Goal: Information Seeking & Learning: Learn about a topic

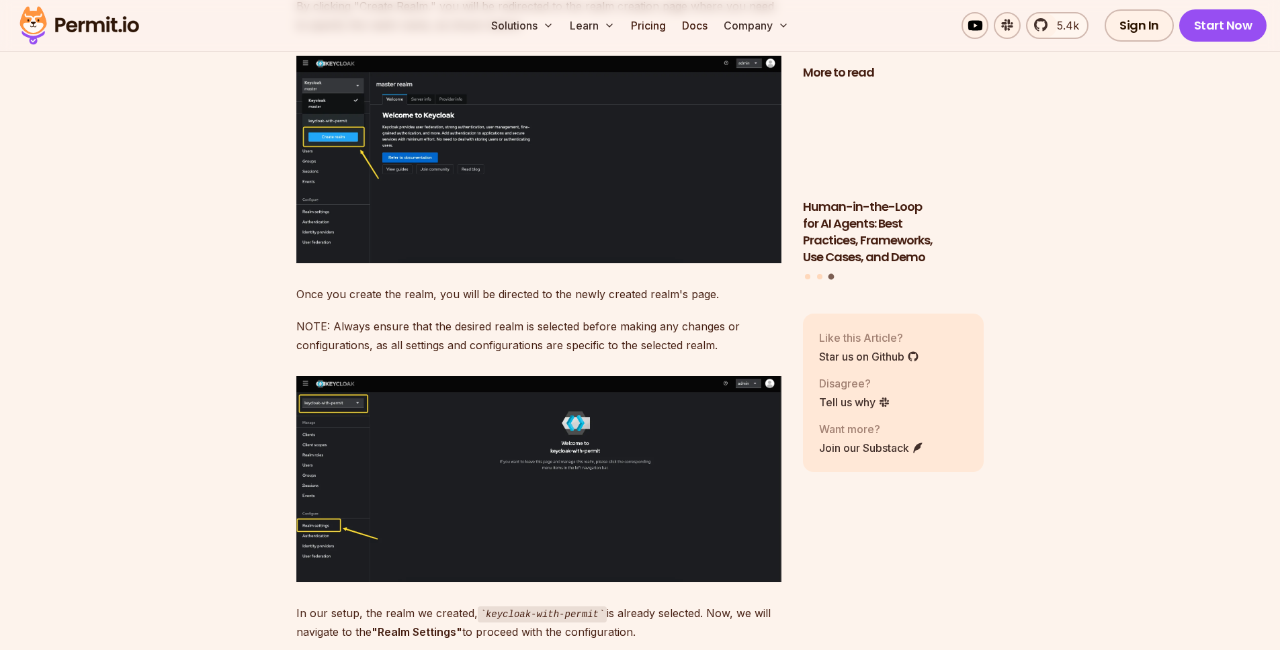
scroll to position [4226, 0]
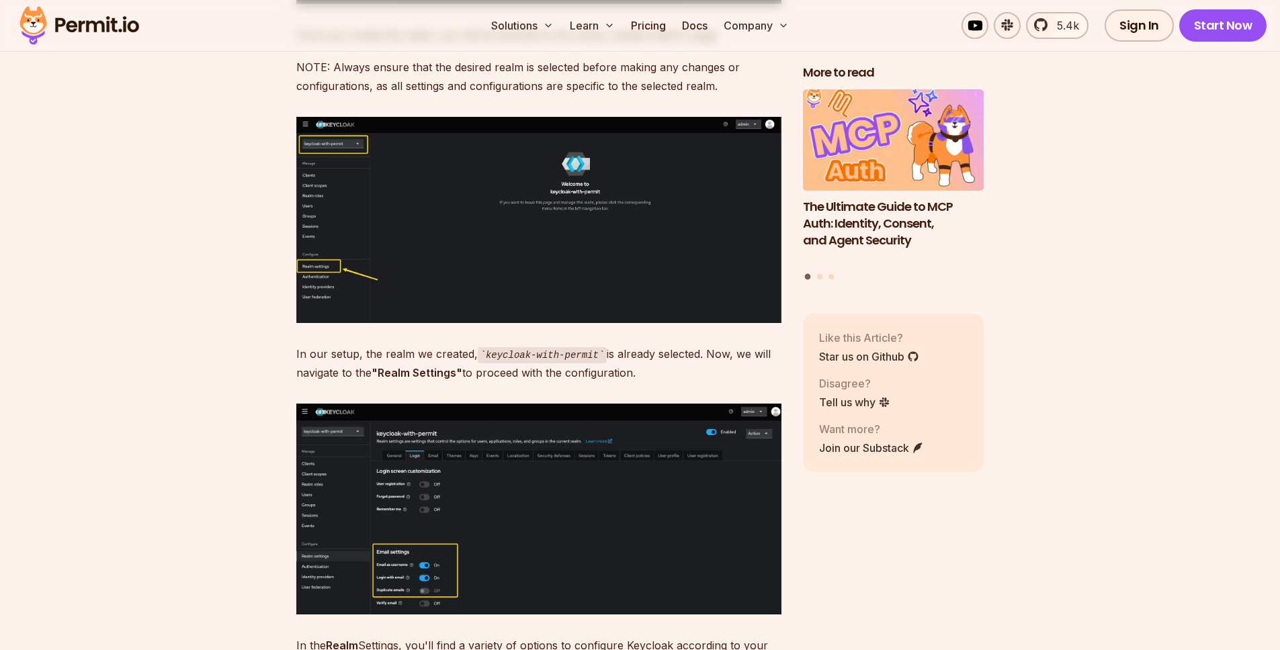
click at [464, 450] on img at bounding box center [538, 509] width 485 height 210
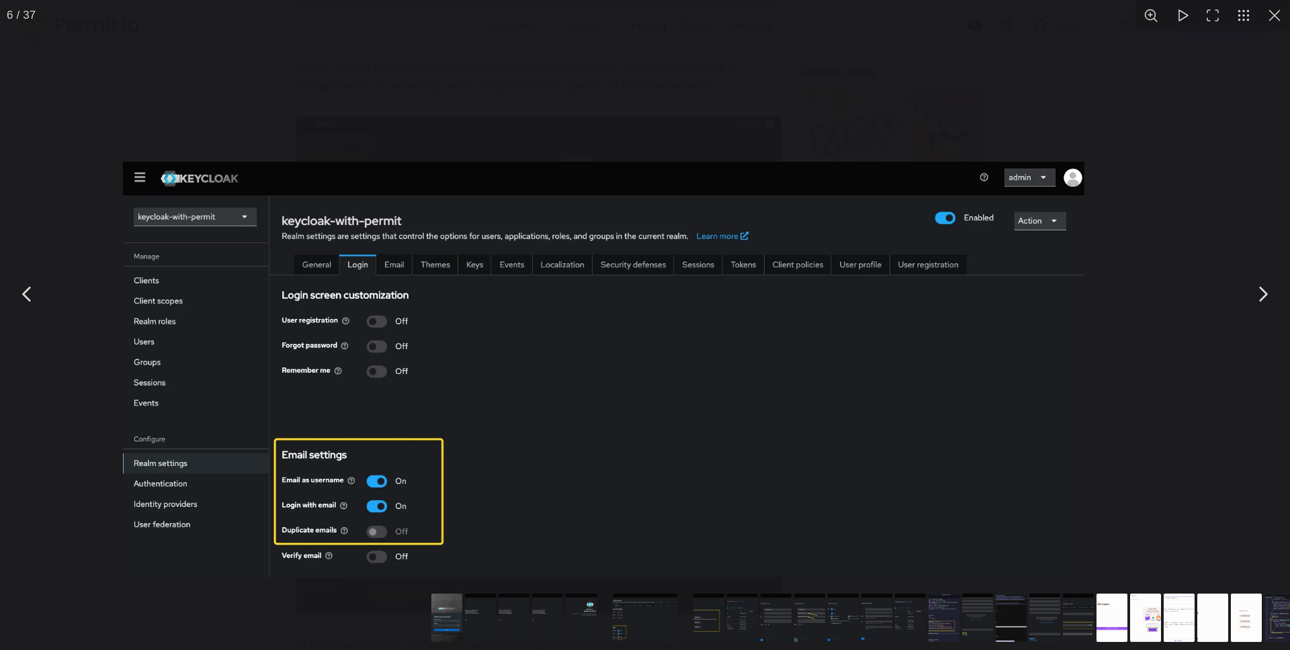
click at [438, 460] on img "You can close this modal content with the ESC key" at bounding box center [603, 370] width 961 height 417
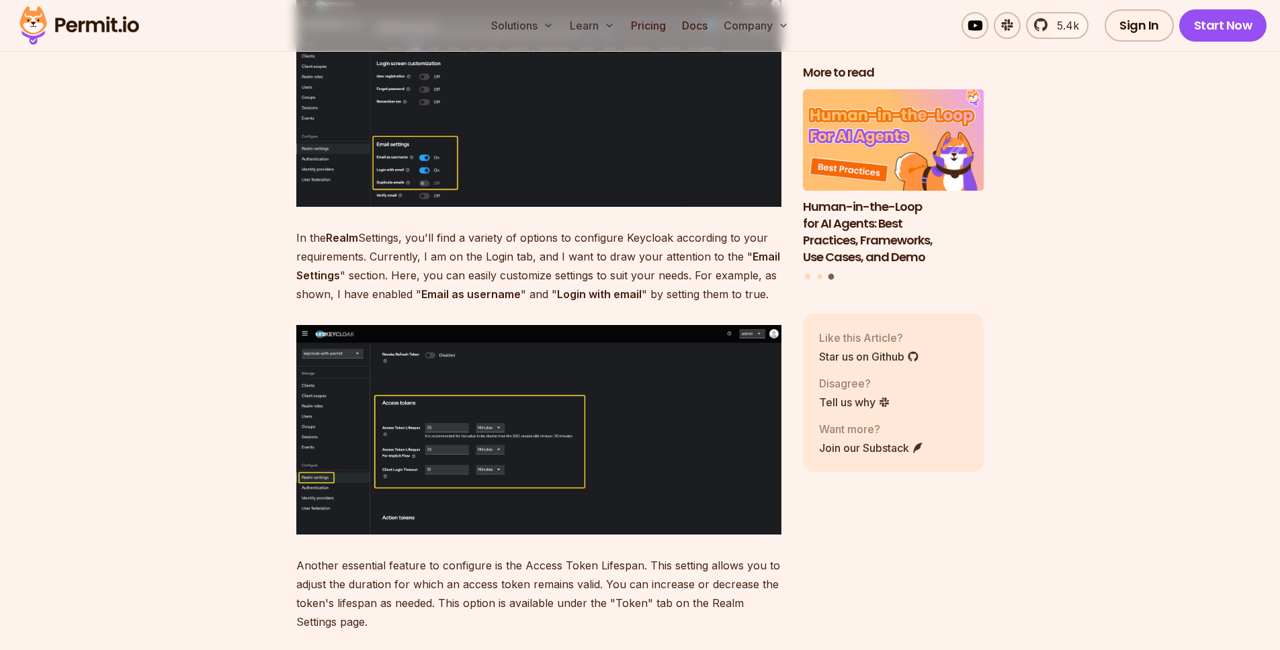
scroll to position [4640, 0]
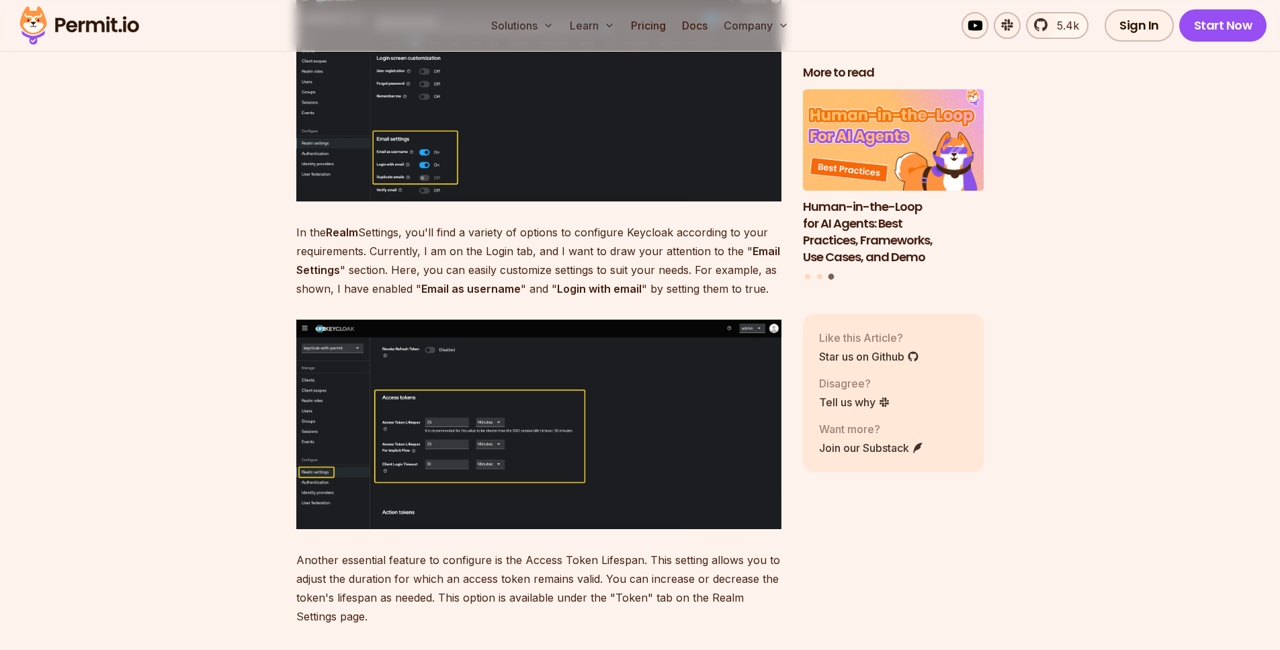
click at [439, 407] on img at bounding box center [538, 425] width 485 height 210
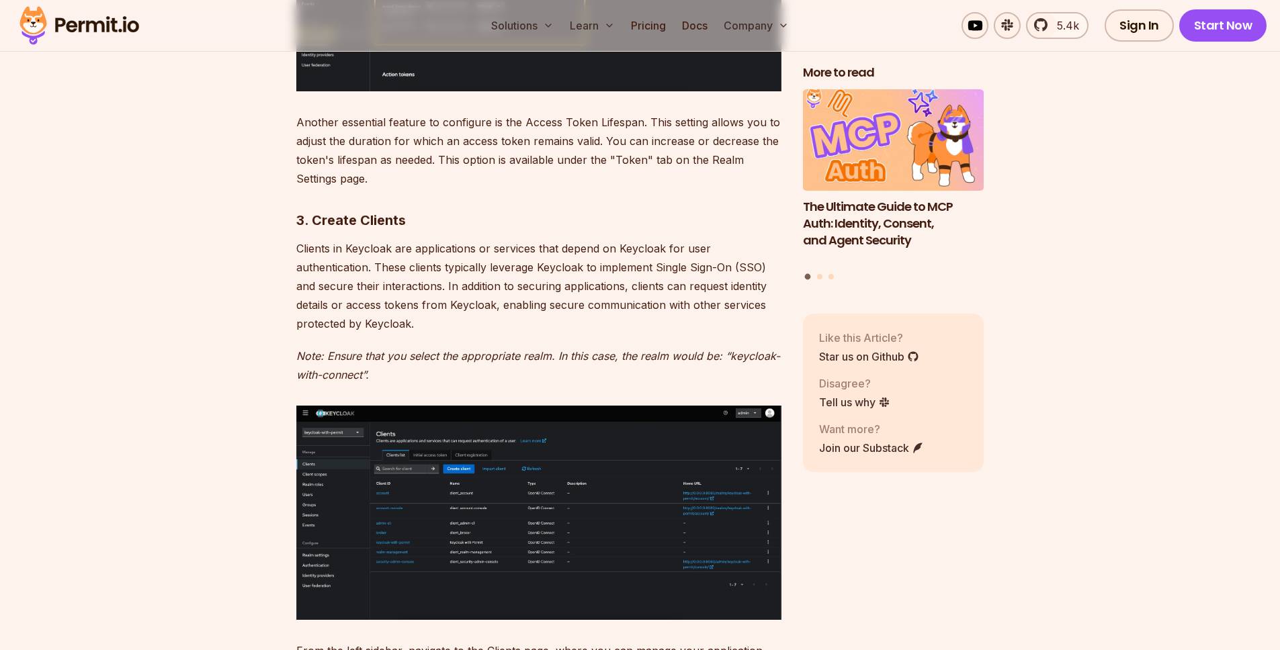
scroll to position [5083, 0]
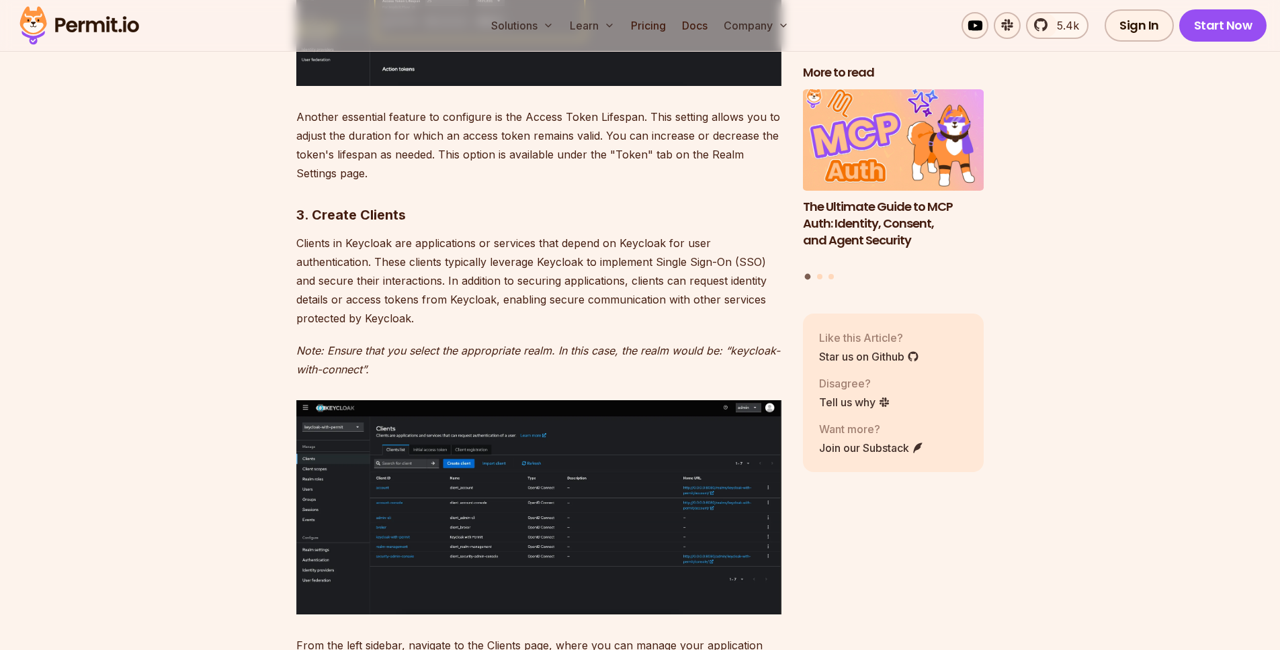
click at [504, 433] on img at bounding box center [538, 507] width 485 height 214
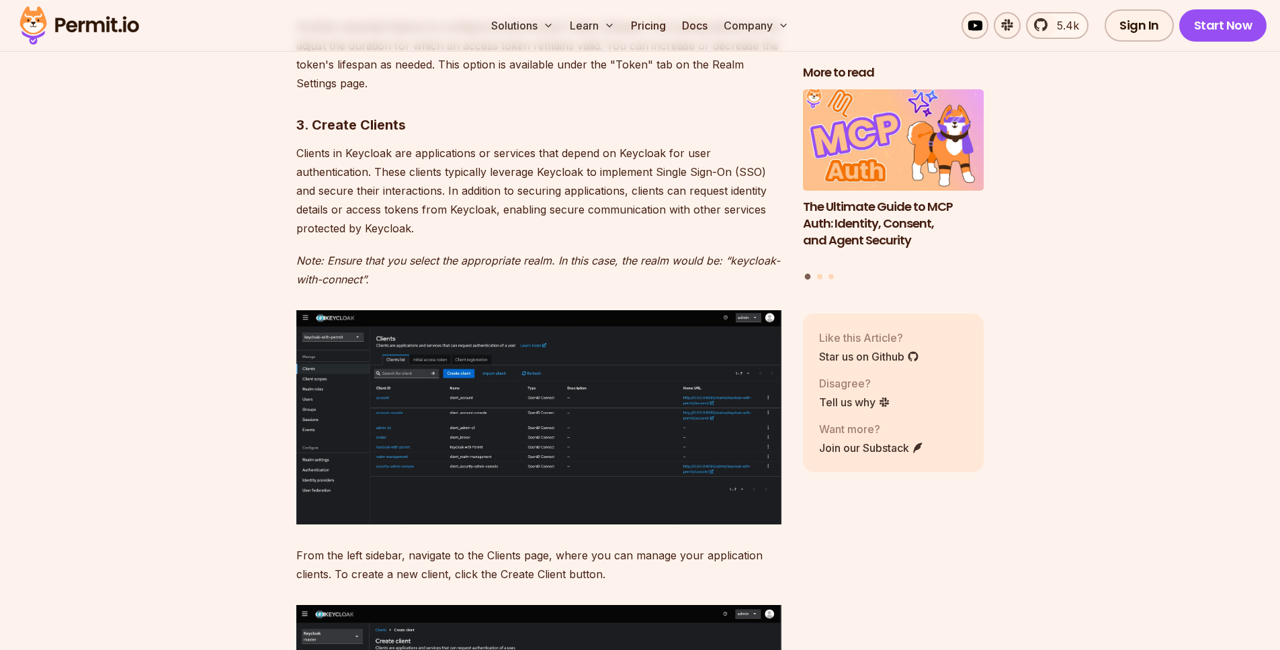
scroll to position [5397, 0]
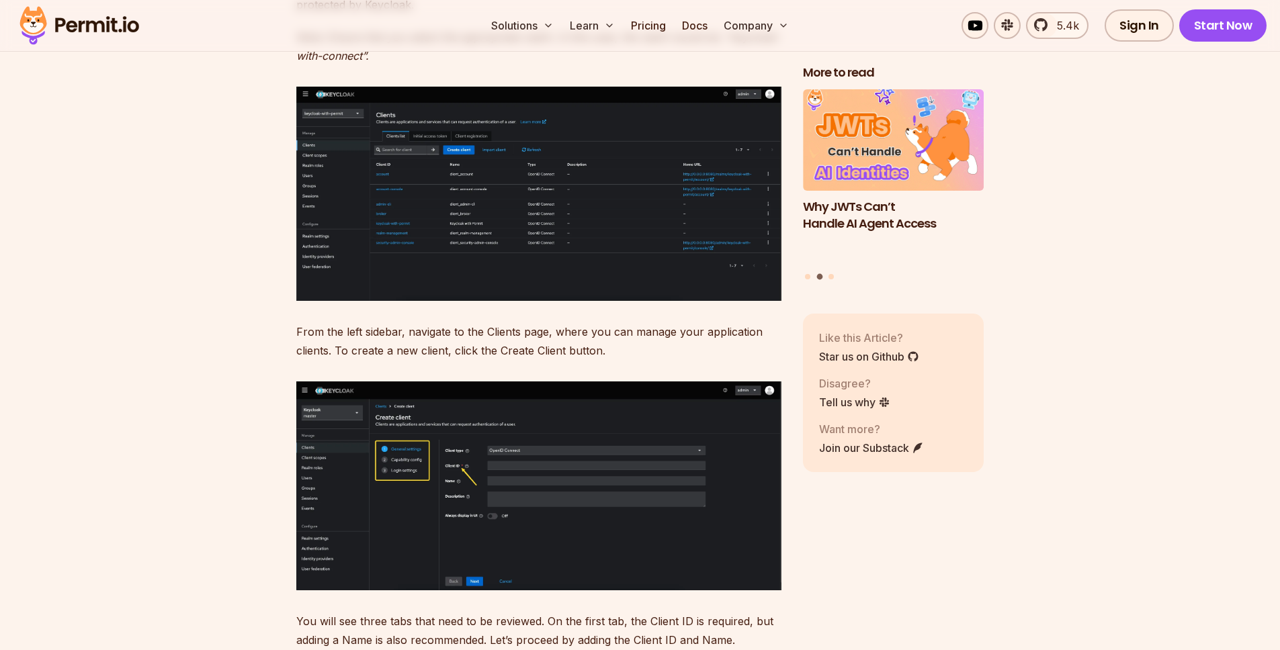
click at [496, 420] on img at bounding box center [538, 487] width 485 height 210
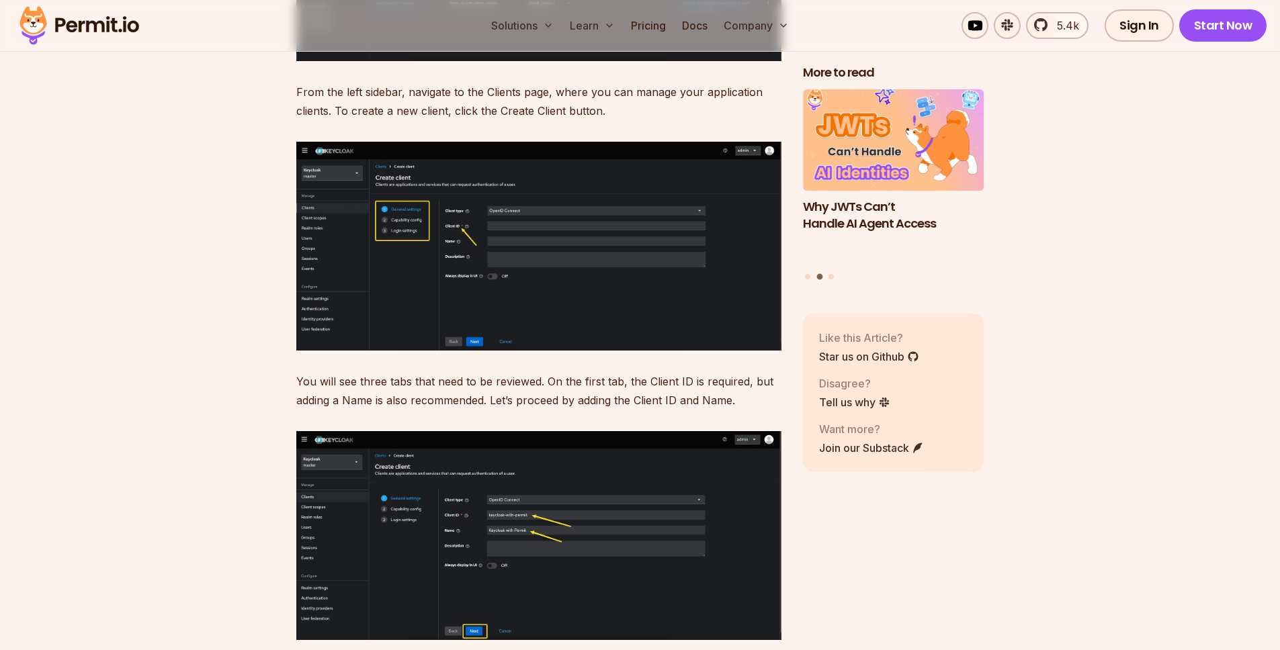
scroll to position [5722, 0]
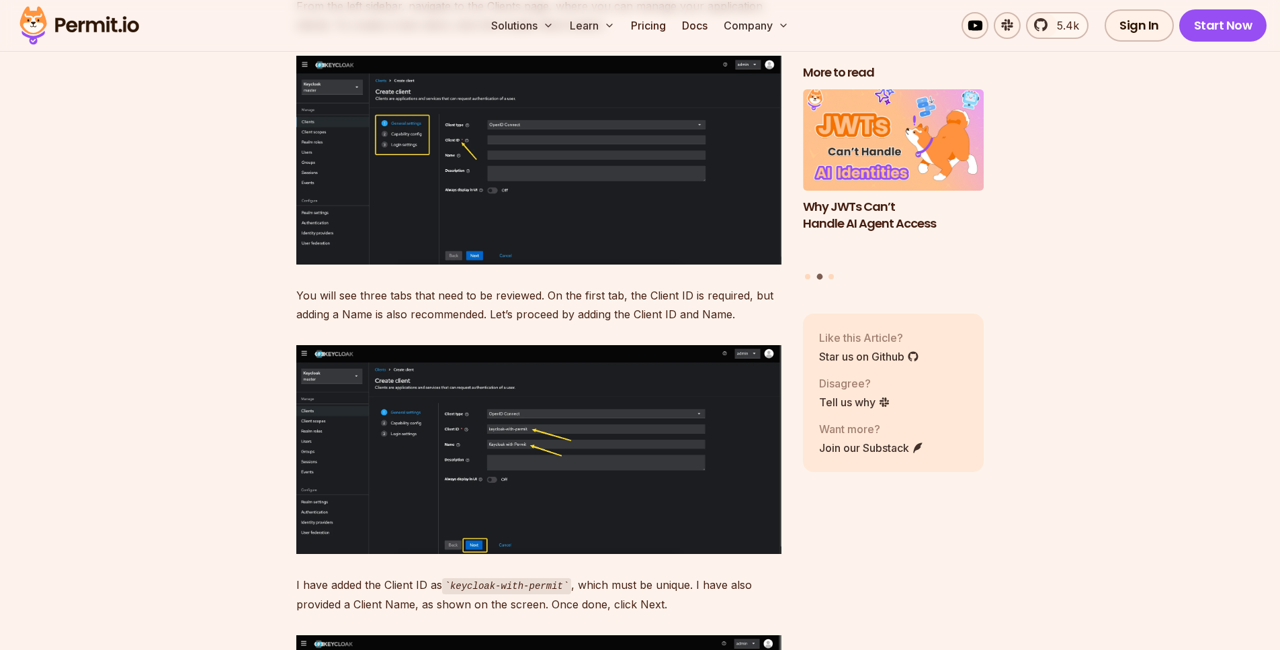
click at [493, 420] on img at bounding box center [538, 449] width 485 height 209
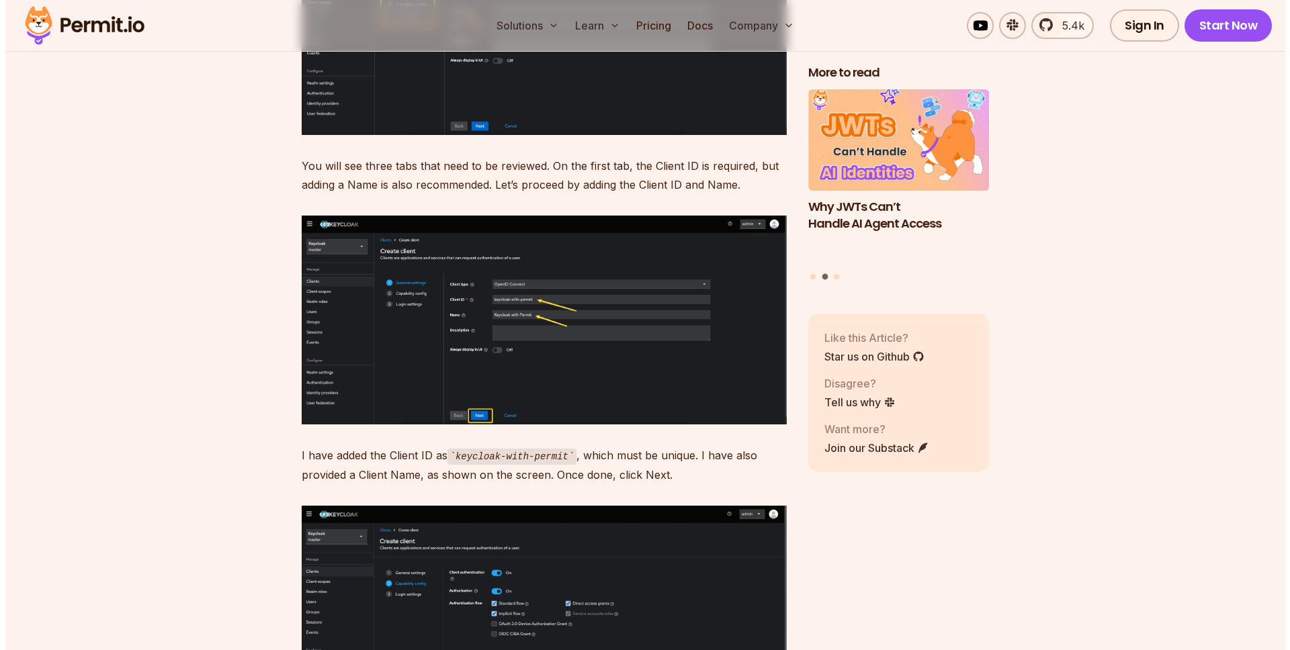
scroll to position [5970, 0]
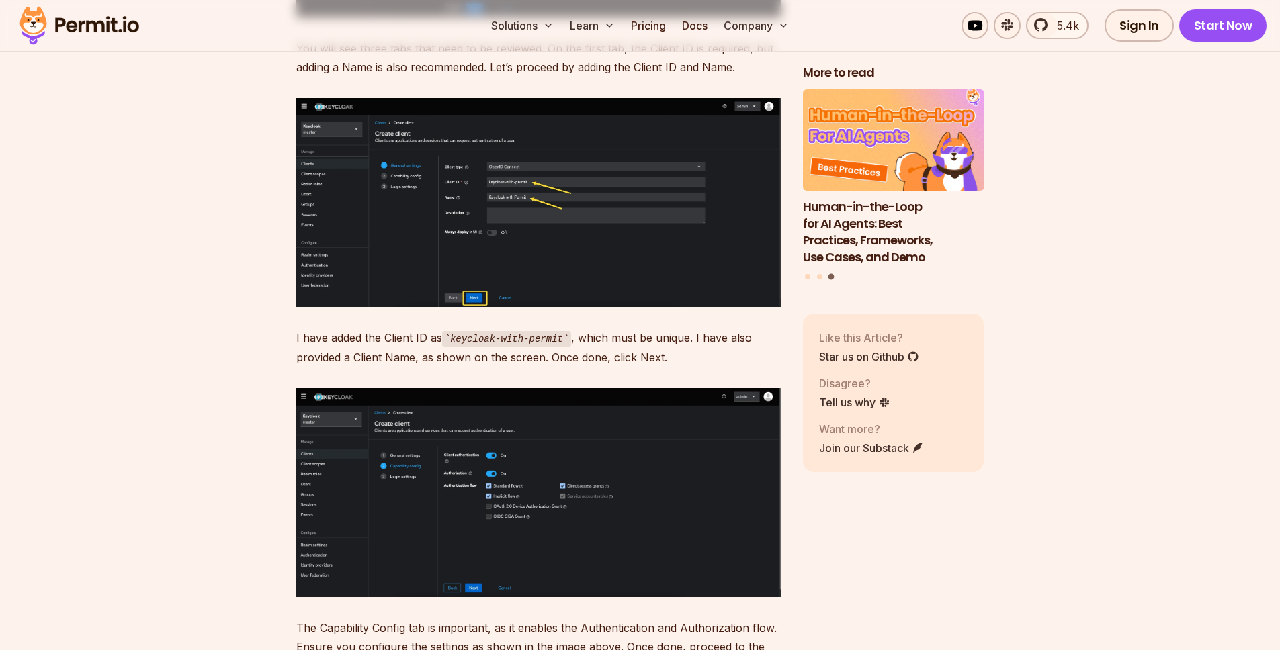
click at [493, 420] on img at bounding box center [538, 492] width 485 height 209
